Goal: Check status: Check status

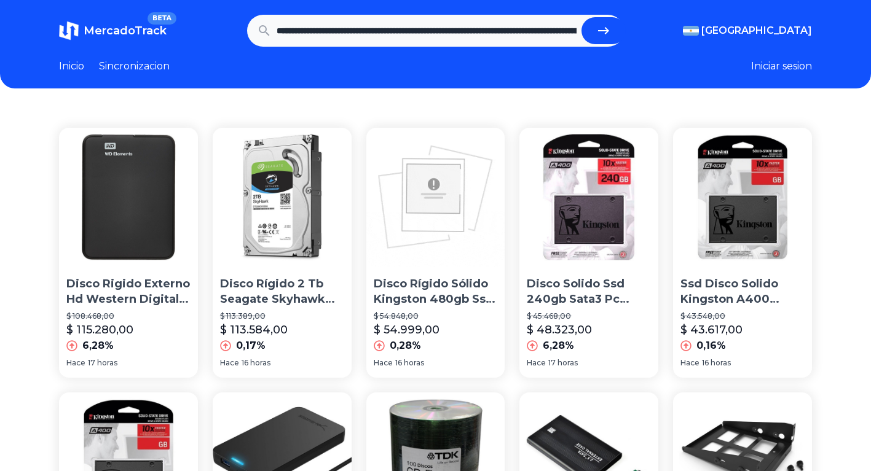
click at [604, 33] on icon "submit" at bounding box center [603, 30] width 15 height 15
type input "**********"
